Goal: Task Accomplishment & Management: Complete application form

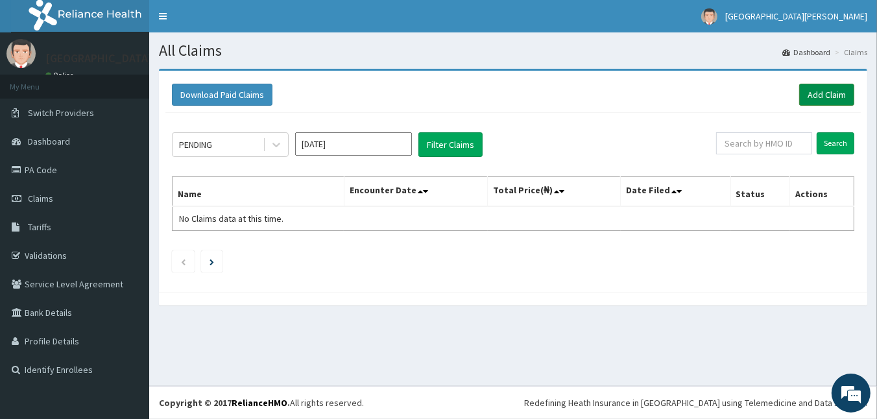
click at [823, 88] on link "Add Claim" at bounding box center [826, 95] width 55 height 22
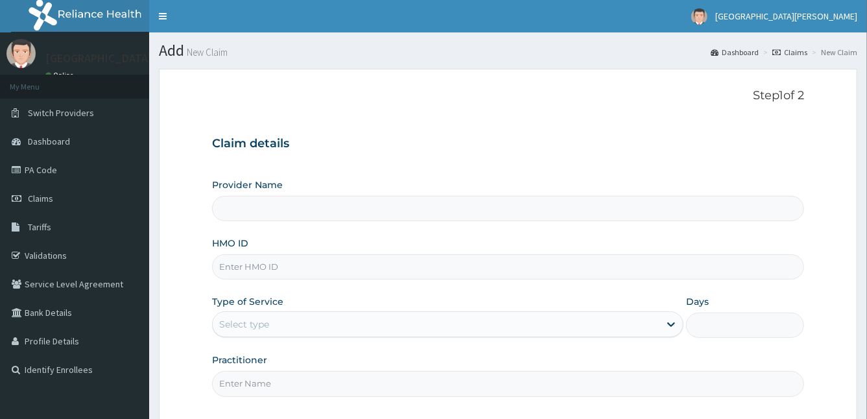
type input "[GEOGRAPHIC_DATA]"
click at [282, 273] on input "HMO ID" at bounding box center [508, 266] width 593 height 25
type input "CAM/10162/F"
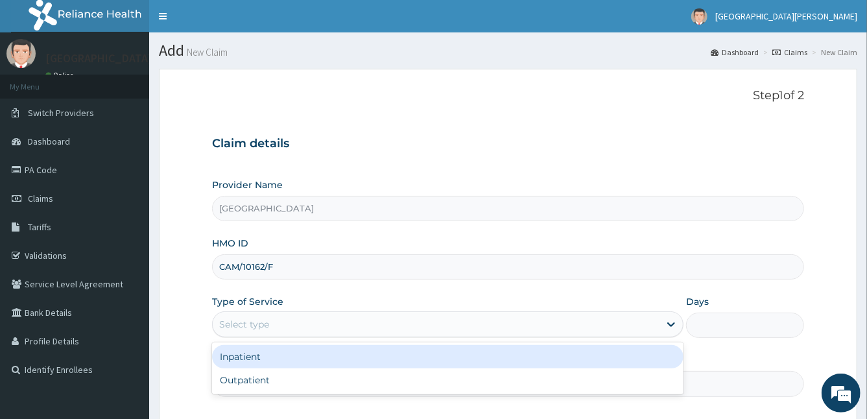
click at [248, 326] on div "Select type" at bounding box center [244, 324] width 50 height 13
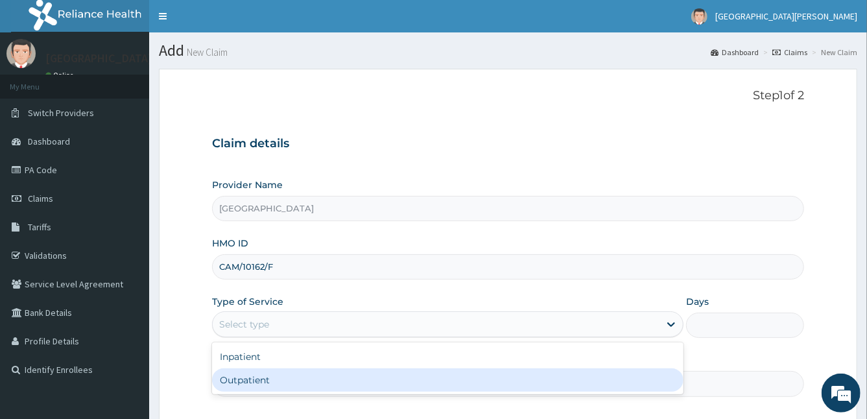
click at [252, 381] on div "Outpatient" at bounding box center [448, 380] width 472 height 23
type input "1"
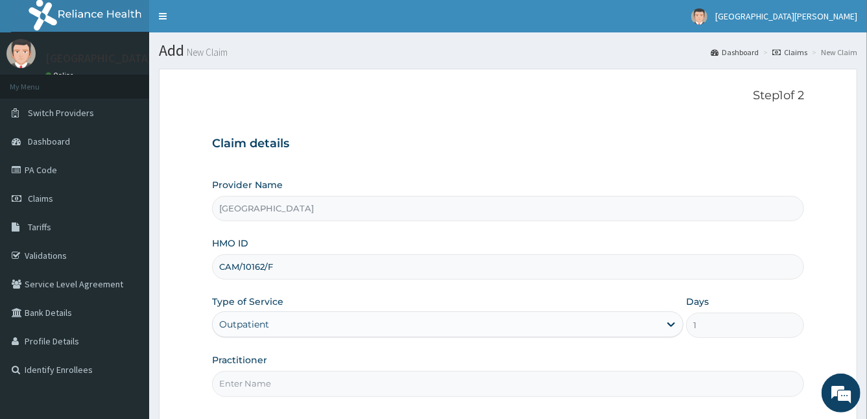
click at [266, 388] on input "Practitioner" at bounding box center [508, 383] width 593 height 25
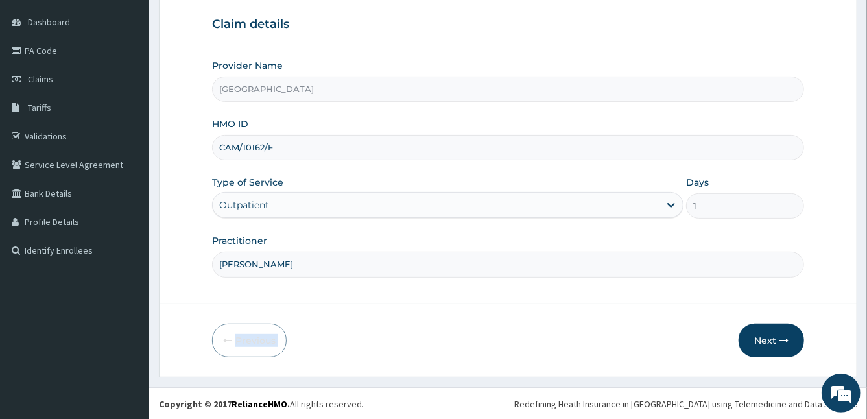
drag, startPoint x: 816, startPoint y: 286, endPoint x: 684, endPoint y: 354, distance: 147.7
click at [684, 354] on form "Step 1 of 2 Claim details Provider Name [GEOGRAPHIC_DATA] HMO ID CAM/10162/F Ty…" at bounding box center [508, 163] width 699 height 428
click at [684, 354] on div "Previous Next" at bounding box center [508, 341] width 593 height 34
click at [337, 265] on input "[PERSON_NAME]" at bounding box center [508, 264] width 593 height 25
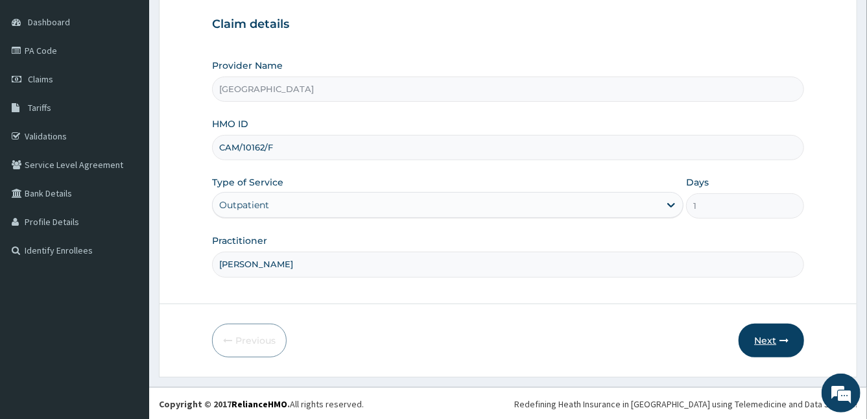
type input "[PERSON_NAME]"
click at [771, 341] on button "Next" at bounding box center [772, 341] width 66 height 34
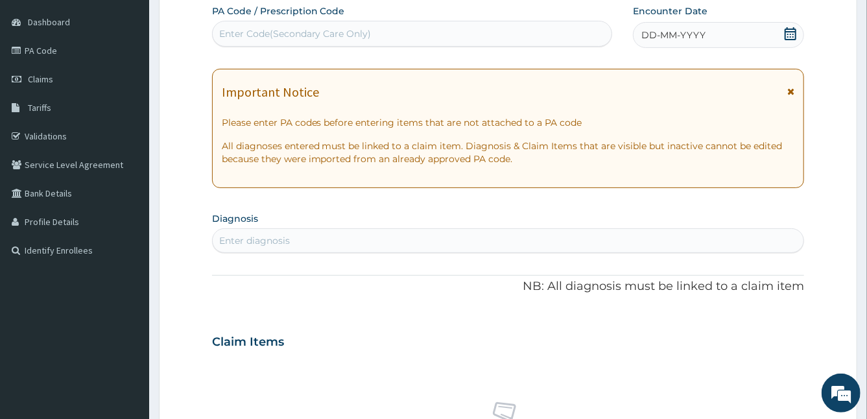
click at [793, 90] on icon at bounding box center [791, 91] width 7 height 9
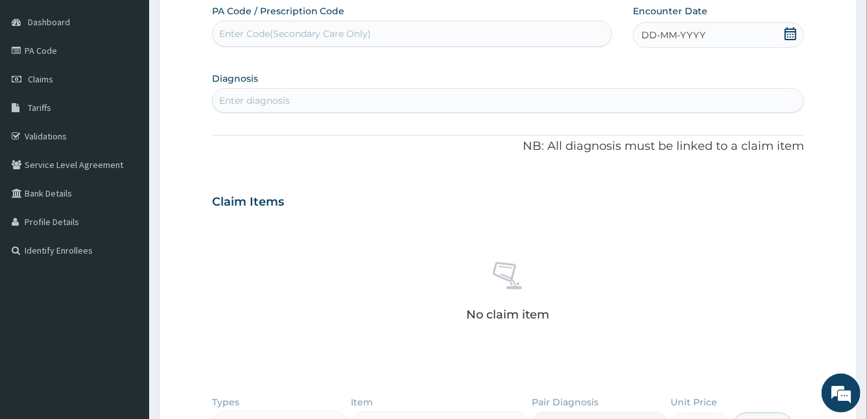
click at [655, 39] on span "DD-MM-YYYY" at bounding box center [674, 35] width 64 height 13
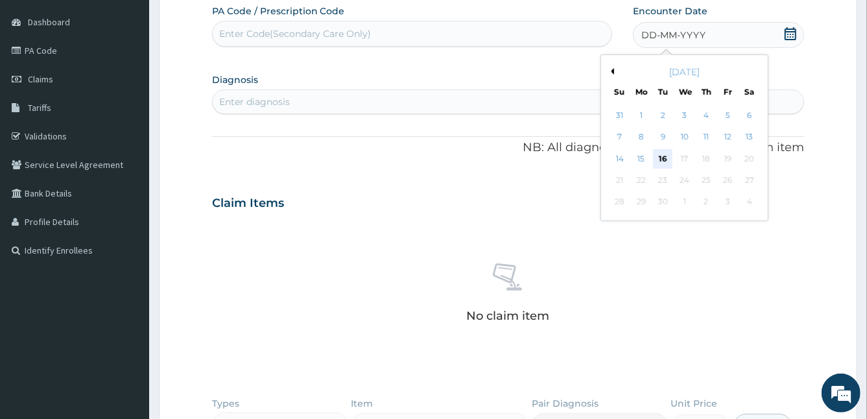
click at [660, 160] on div "16" at bounding box center [662, 158] width 19 height 19
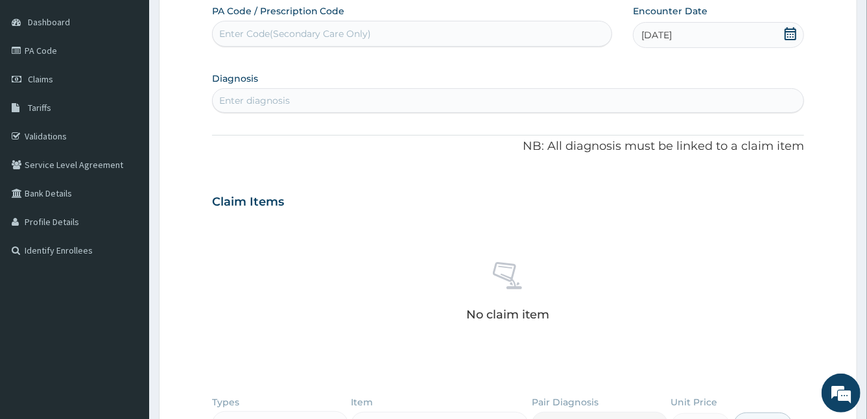
click at [365, 106] on div "Enter diagnosis" at bounding box center [509, 100] width 592 height 21
type input "[MEDICAL_DATA]"
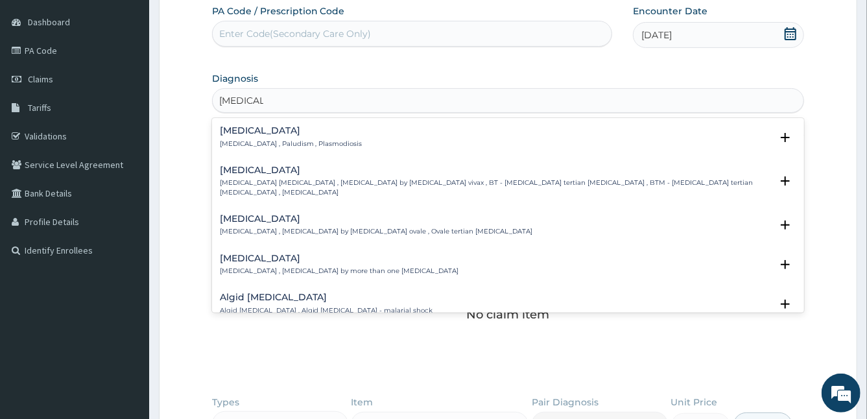
click at [228, 140] on p "[MEDICAL_DATA] , Paludism , Plasmodiosis" at bounding box center [291, 143] width 143 height 9
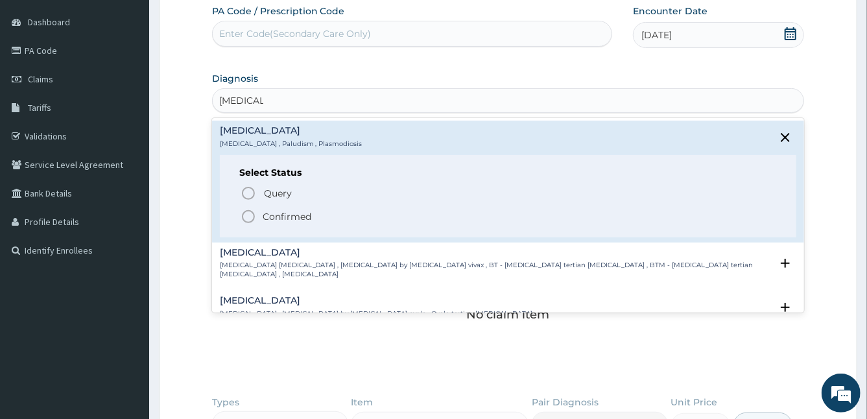
click at [246, 213] on icon "status option filled" at bounding box center [249, 217] width 16 height 16
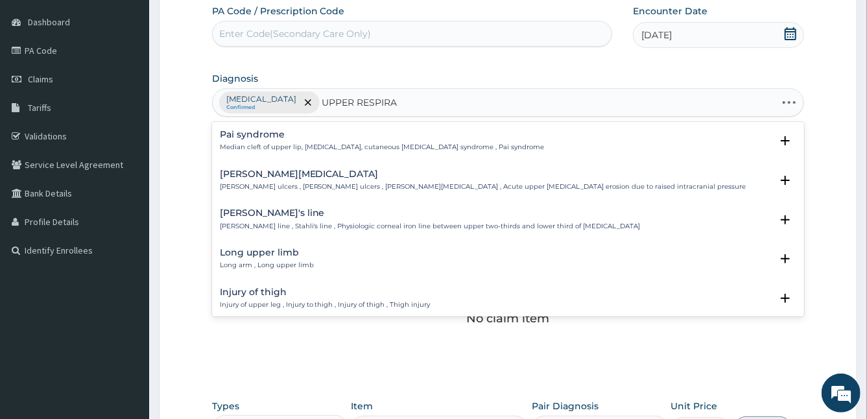
type input "UPPER RESPIRAT"
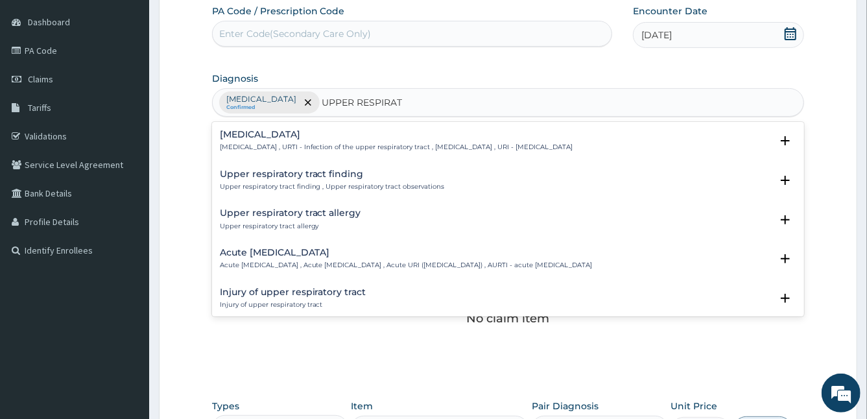
click at [243, 130] on h4 "[MEDICAL_DATA]" at bounding box center [397, 135] width 354 height 10
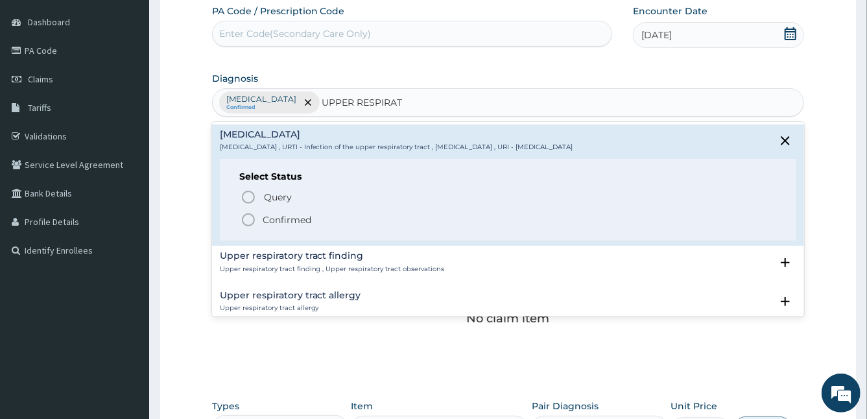
click at [250, 215] on icon "status option filled" at bounding box center [249, 220] width 16 height 16
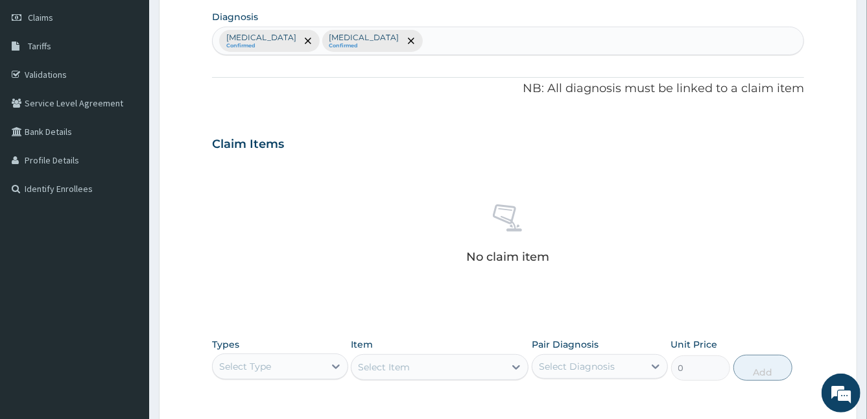
scroll to position [182, 0]
type input "U"
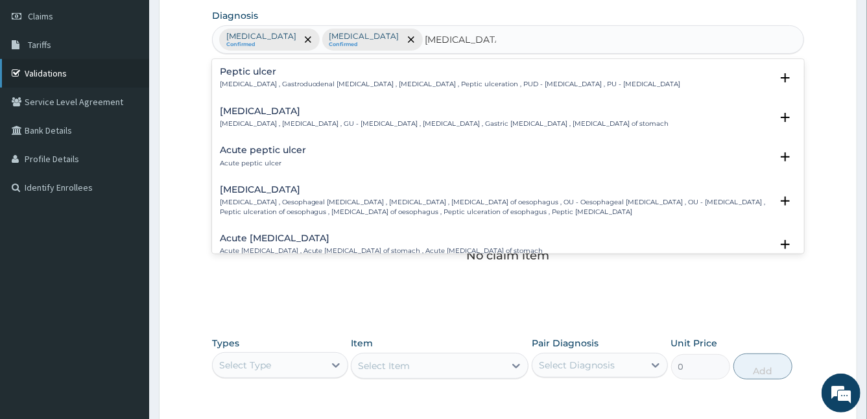
type input "[MEDICAL_DATA]"
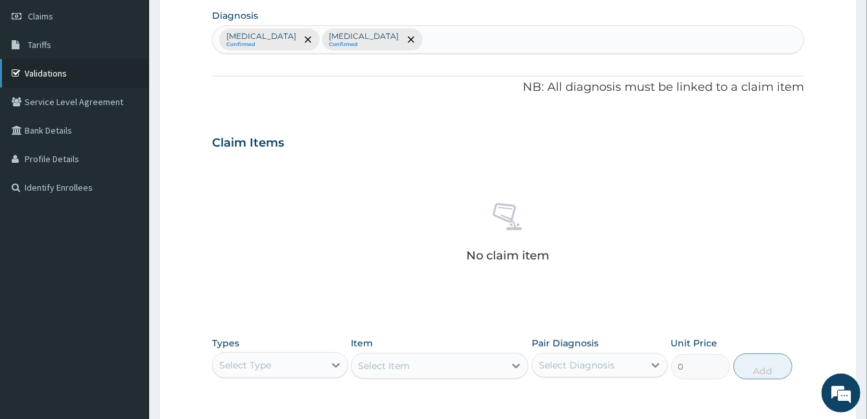
click at [28, 76] on link "Validations" at bounding box center [74, 73] width 149 height 29
click at [66, 73] on link "Validations" at bounding box center [74, 73] width 149 height 29
click at [59, 62] on link "Validations" at bounding box center [74, 73] width 149 height 29
